Goal: Information Seeking & Learning: Learn about a topic

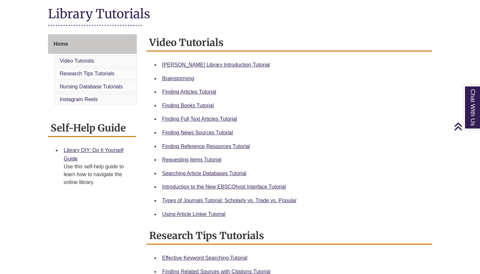
scroll to position [151, 0]
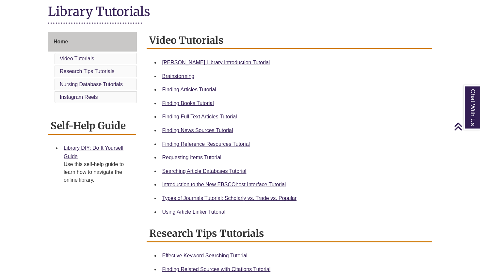
click at [204, 155] on link "Requesting Items Tutorial" at bounding box center [191, 158] width 59 height 6
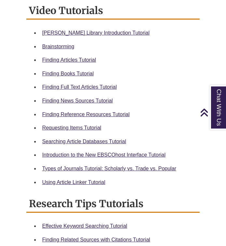
scroll to position [311, 0]
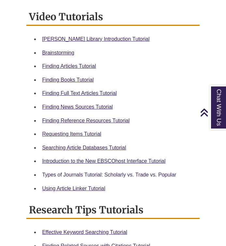
click at [119, 172] on link "Types of Journals Tutorial: Scholarly vs. Trade vs. Popular" at bounding box center [109, 175] width 134 height 6
click at [77, 63] on link "Finding Articles Tutorial" at bounding box center [69, 66] width 54 height 6
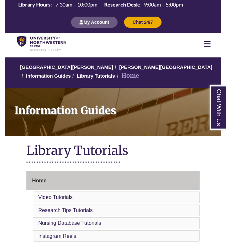
scroll to position [0, 0]
click at [210, 45] on icon at bounding box center [207, 44] width 7 height 8
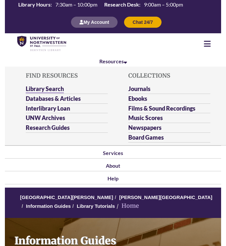
click at [59, 86] on link "Library Search" at bounding box center [45, 89] width 38 height 8
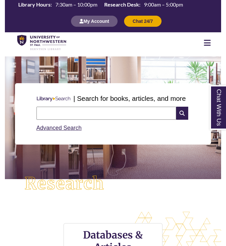
click at [210, 42] on icon at bounding box center [207, 43] width 7 height 8
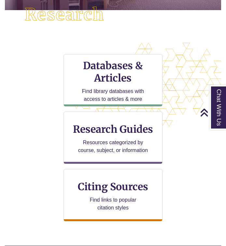
scroll to position [208, 0]
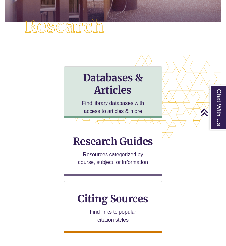
click at [130, 88] on h3 "Databases & Articles" at bounding box center [113, 83] width 88 height 25
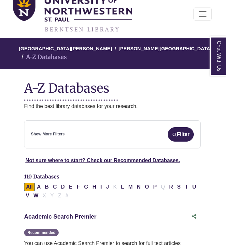
scroll to position [40, 1]
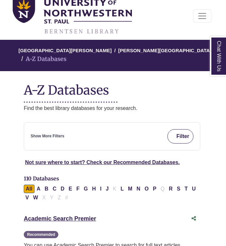
click at [184, 129] on button "Filter" at bounding box center [181, 136] width 26 height 14
click at [116, 186] on div "All A B C D E F G H I J K L M N O P Q R S T U V W X Y Z #" at bounding box center [111, 193] width 175 height 14
click at [82, 129] on div "Show More Filters Filter" at bounding box center [112, 136] width 163 height 14
click at [74, 129] on div "Show More Filters Filter" at bounding box center [112, 136] width 163 height 14
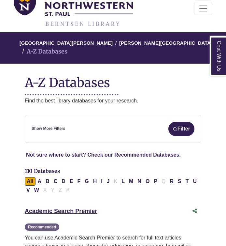
scroll to position [48, 0]
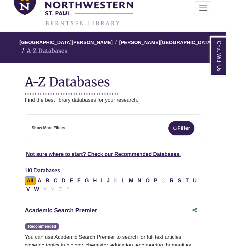
click at [94, 125] on div "Show More Filters Filter" at bounding box center [113, 128] width 163 height 14
click at [73, 126] on div "**********" at bounding box center [113, 128] width 177 height 28
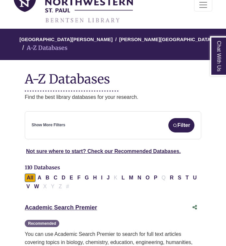
scroll to position [53, 0]
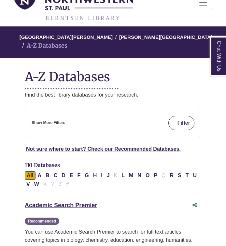
click at [175, 121] on img "submit" at bounding box center [175, 123] width 5 height 5
click at [117, 117] on div "Show More Filters Filter" at bounding box center [113, 123] width 163 height 14
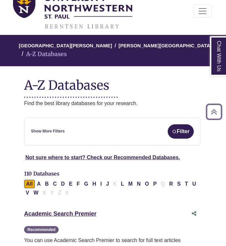
scroll to position [44, 1]
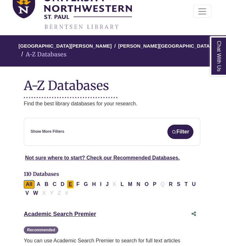
click at [70, 180] on button "E" at bounding box center [71, 184] width 8 height 8
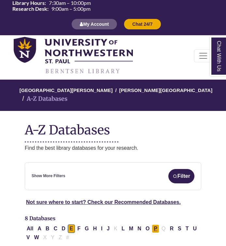
click at [156, 224] on button "P" at bounding box center [156, 228] width 8 height 8
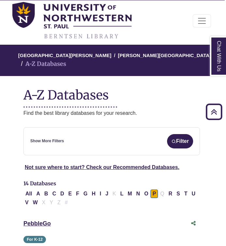
scroll to position [18, 1]
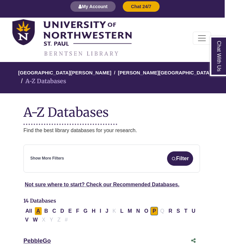
click at [39, 207] on button "A" at bounding box center [39, 211] width 8 height 8
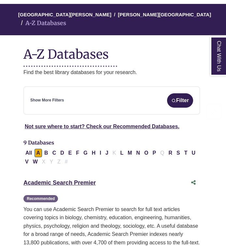
scroll to position [76, 1]
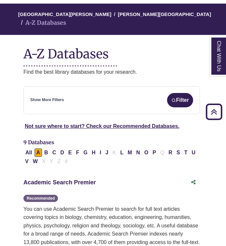
click at [69, 179] on link "Academic Search Premier This link opens in a new window" at bounding box center [59, 182] width 72 height 7
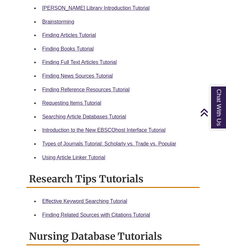
scroll to position [342, 0]
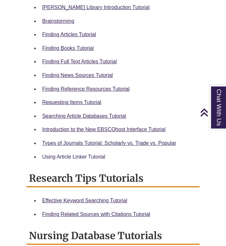
click at [79, 154] on link "Using Article Linker Tutorial" at bounding box center [73, 157] width 63 height 6
